Goal: Task Accomplishment & Management: Use online tool/utility

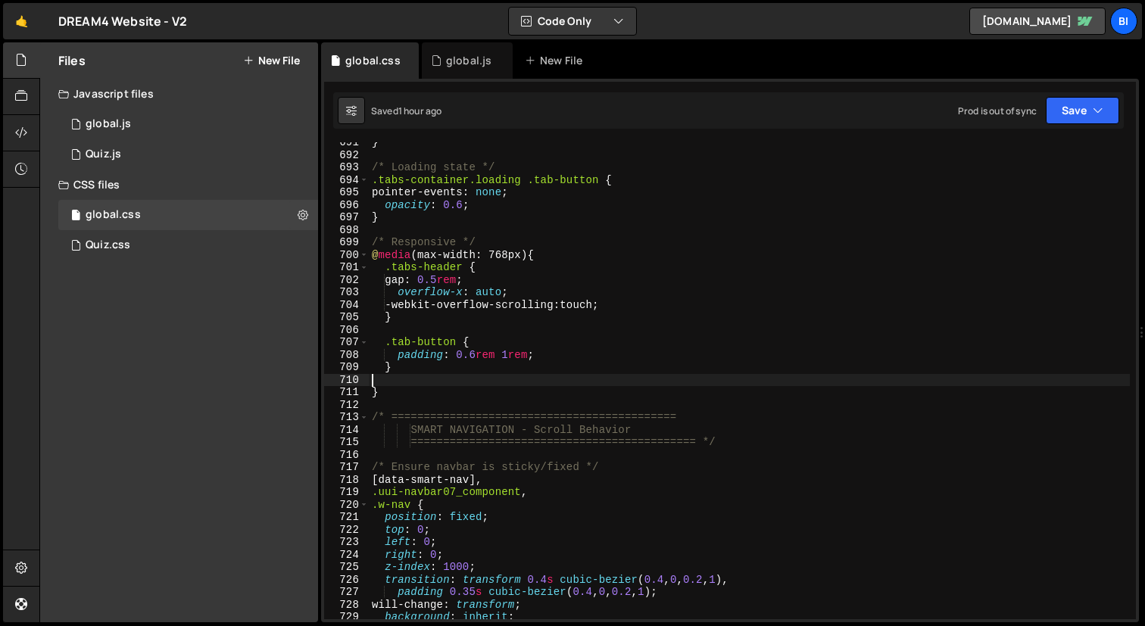
scroll to position [8701, 0]
click at [466, 269] on div "} /* Loading state */ .tabs-container.loading .tab-button { pointer-events : no…" at bounding box center [749, 387] width 761 height 502
type textarea ".tabs-header {"
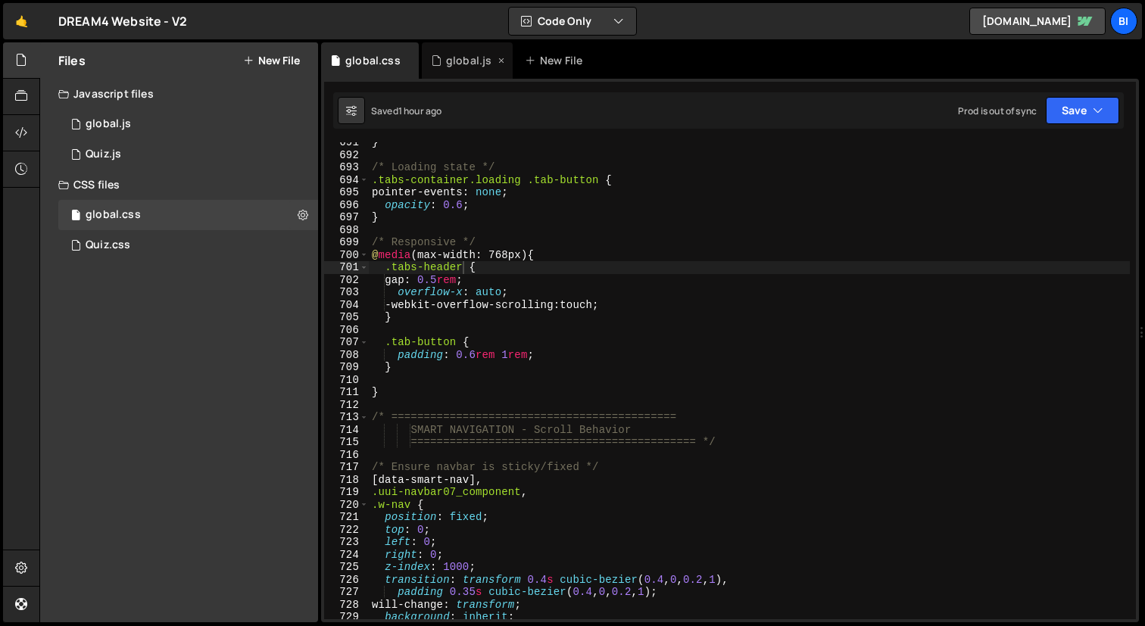
click at [435, 64] on icon at bounding box center [436, 60] width 11 height 15
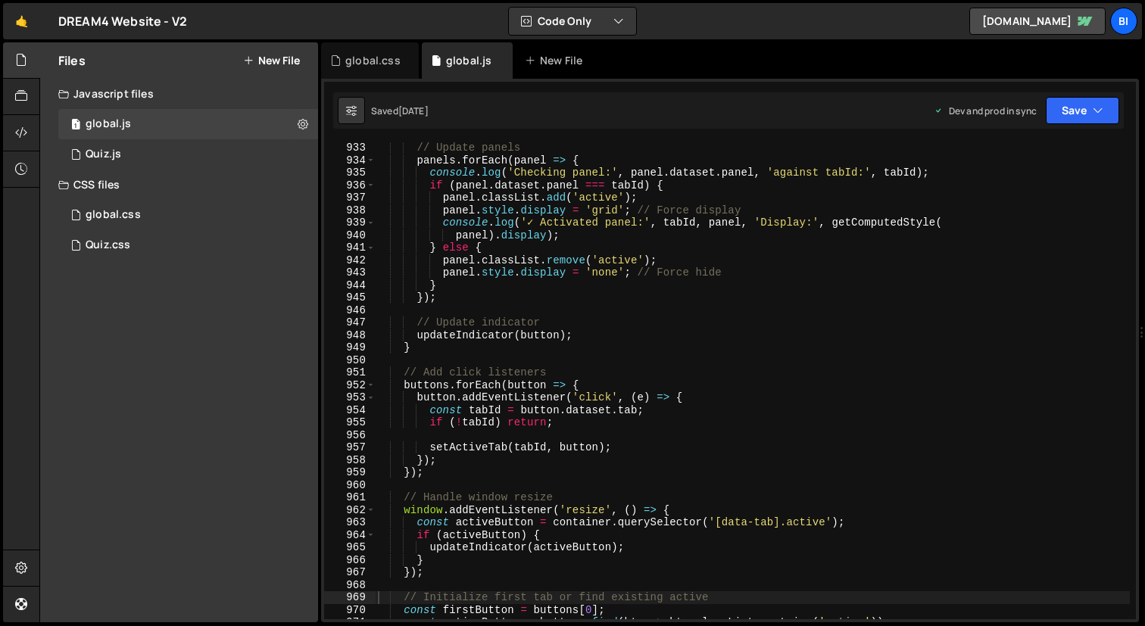
scroll to position [1758, 0]
type textarea "});"
click at [546, 295] on div "// Update panels panels . forEach ( panel => { console . log ( 'Checking panel:…" at bounding box center [752, 393] width 755 height 502
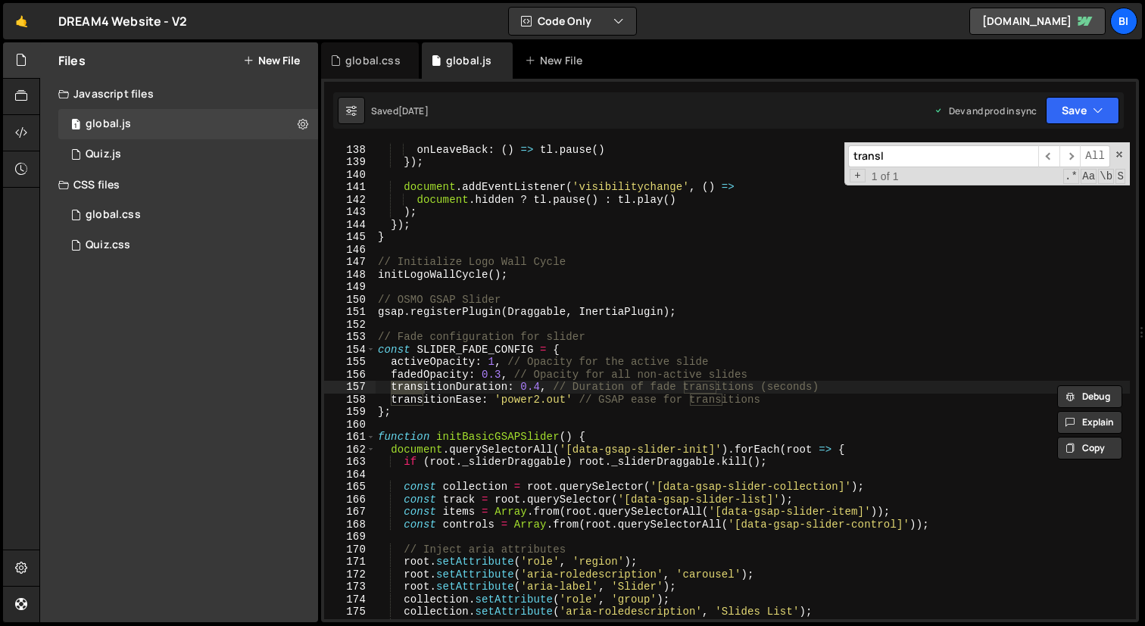
scroll to position [11192, 0]
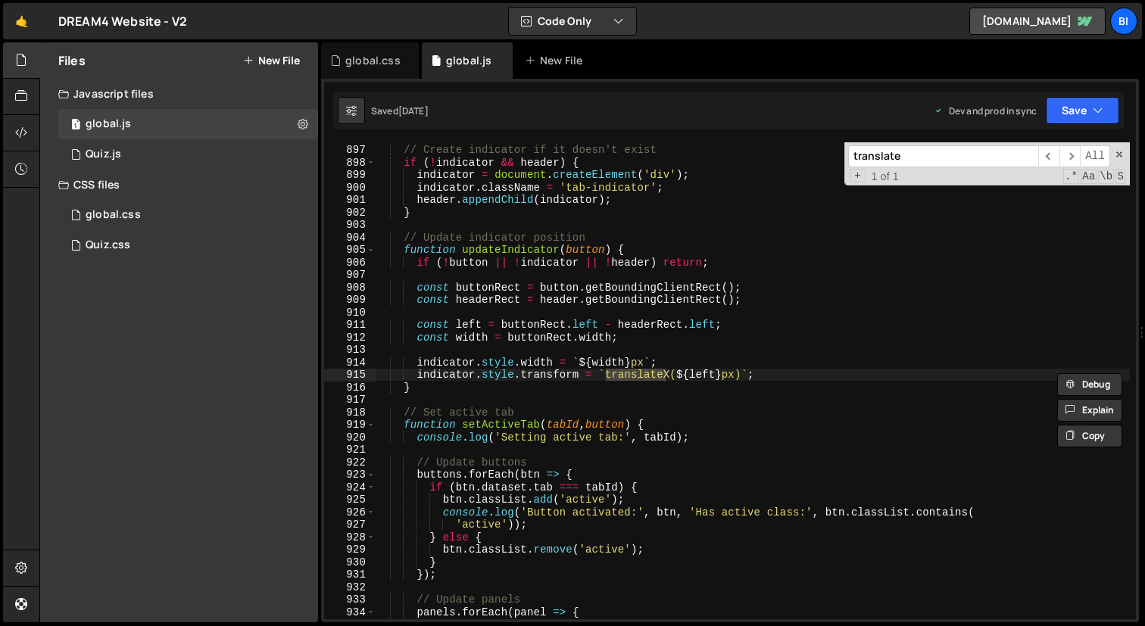
type input "translateY"
type textarea "indicator.style.transform = `translateX(${left}px)`;"
click at [756, 373] on div "// Create indicator if it doesn't exist if ( ! indicator && header ) { indicato…" at bounding box center [752, 382] width 755 height 502
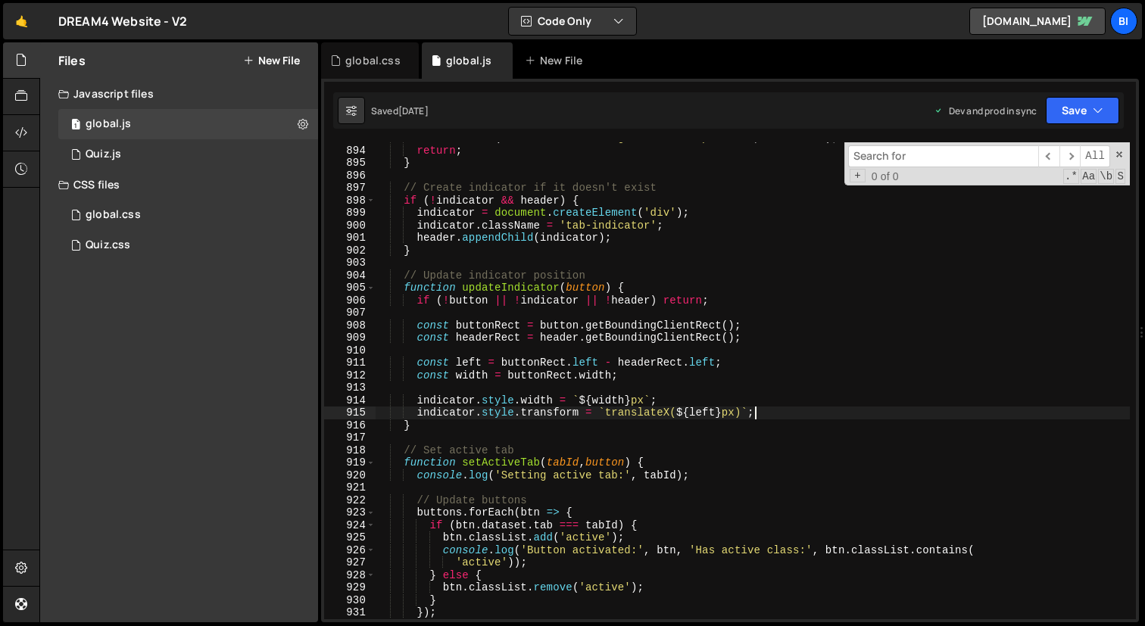
scroll to position [11141, 0]
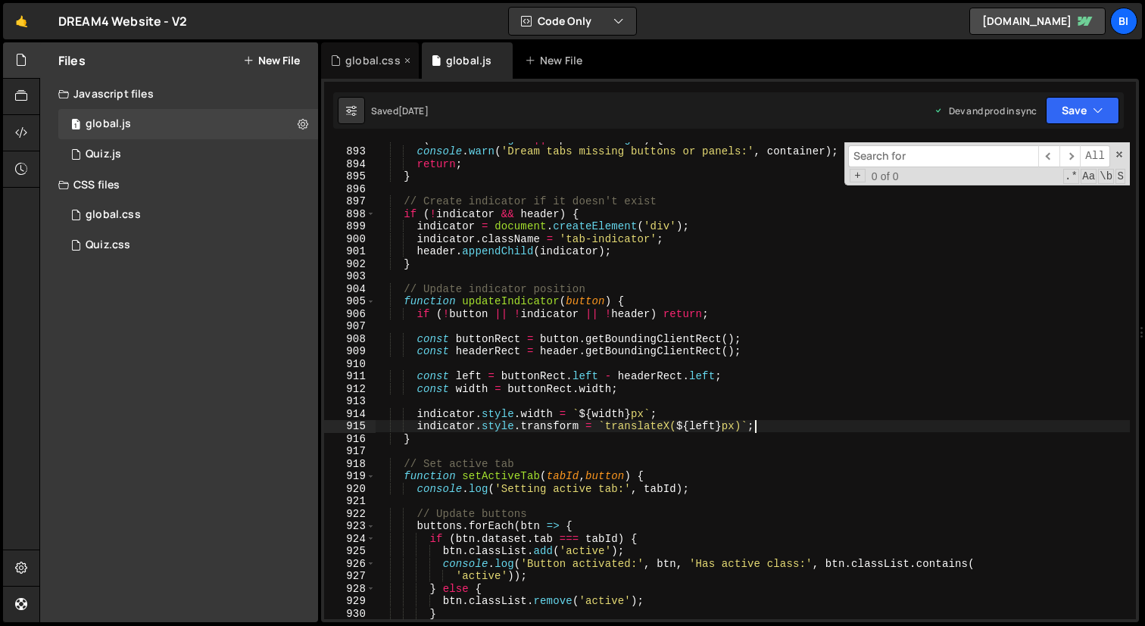
click at [351, 66] on div "global.css" at bounding box center [372, 60] width 55 height 15
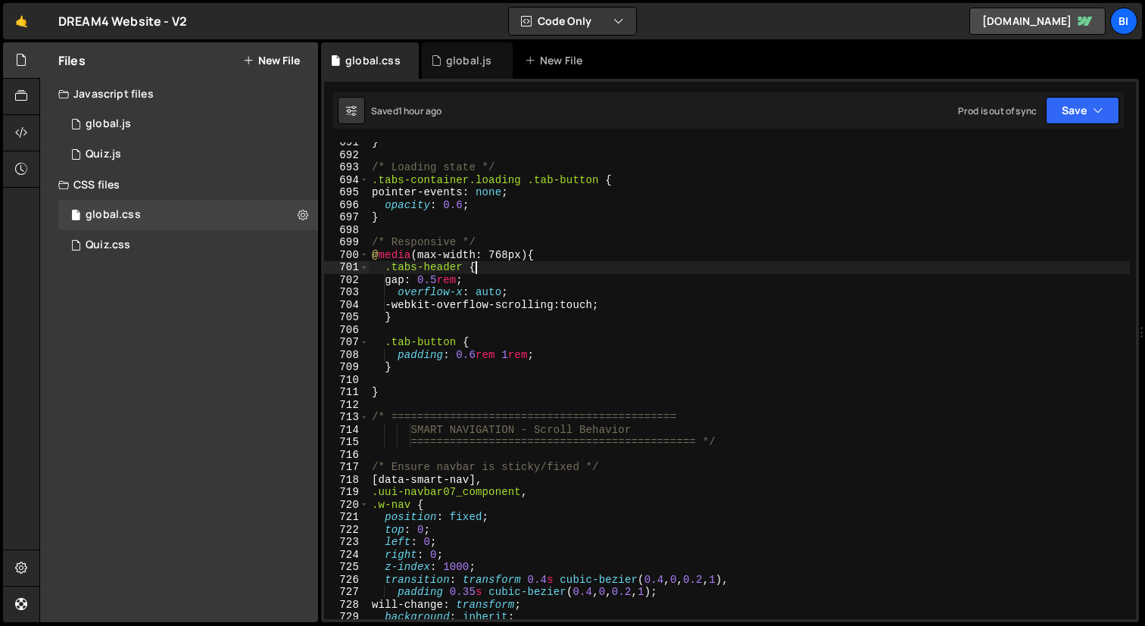
click at [525, 265] on div "} /* Loading state */ .tabs-container.loading .tab-button { pointer-events : no…" at bounding box center [749, 387] width 761 height 502
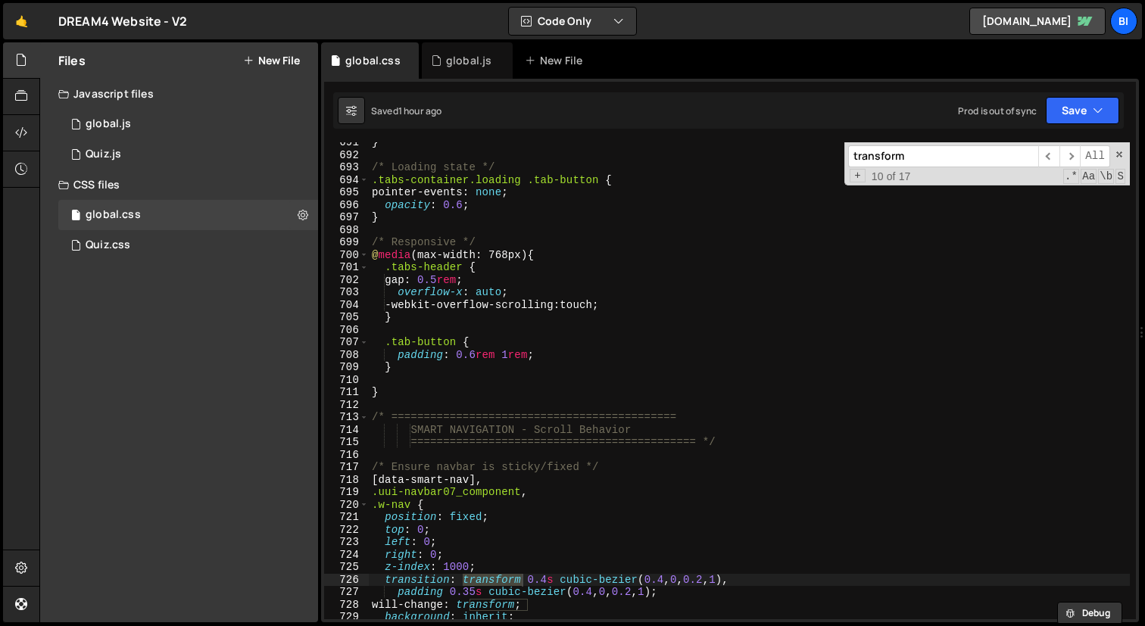
type input "transformY"
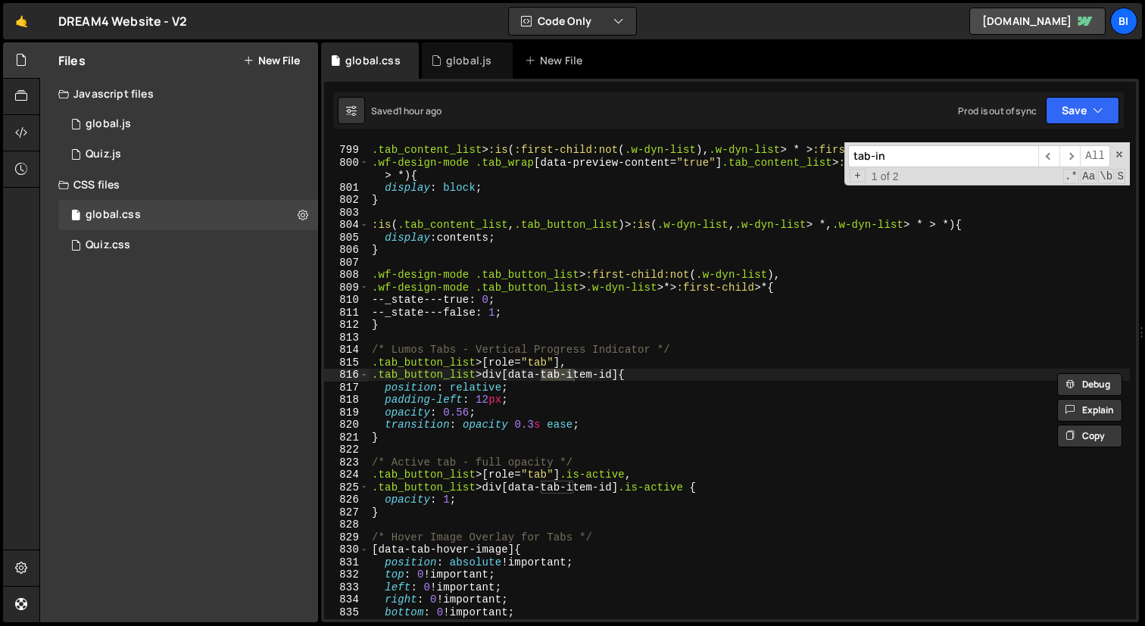
scroll to position [7644, 0]
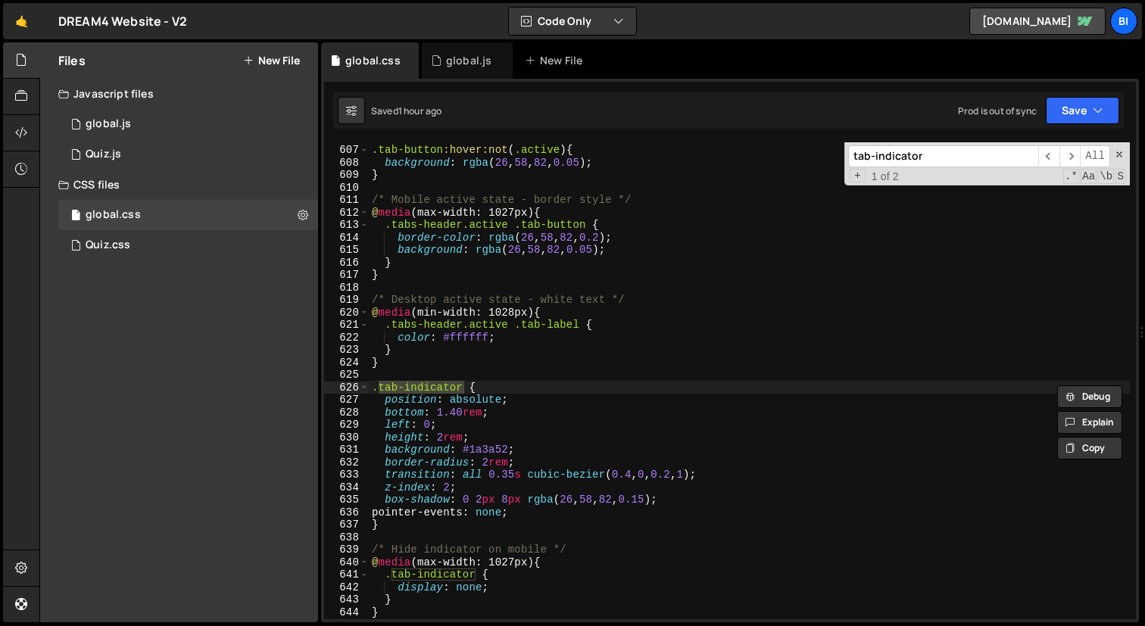
type input "tab-indicator"
click at [474, 432] on div ".tab-button :hover:not ( .active ) { background : rgba ( 26 , 58 , 82 , 0.05 ) …" at bounding box center [749, 382] width 761 height 502
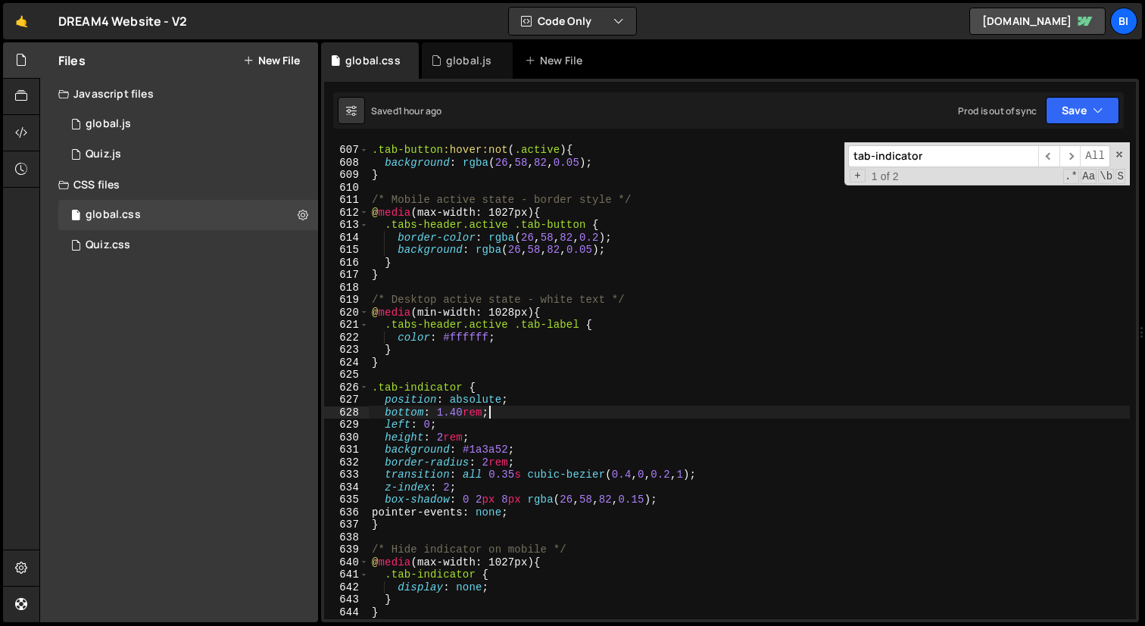
click at [487, 412] on div ".tab-button :hover:not ( .active ) { background : rgba ( 26 , 58 , 82 , 0.05 ) …" at bounding box center [749, 382] width 761 height 502
click at [465, 411] on div ".tab-button :hover:not ( .active ) { background : rgba ( 26 , 58 , 82 , 0.05 ) …" at bounding box center [749, 382] width 761 height 502
type textarea "bottom: .56rem;"
